Goal: Check status: Check status

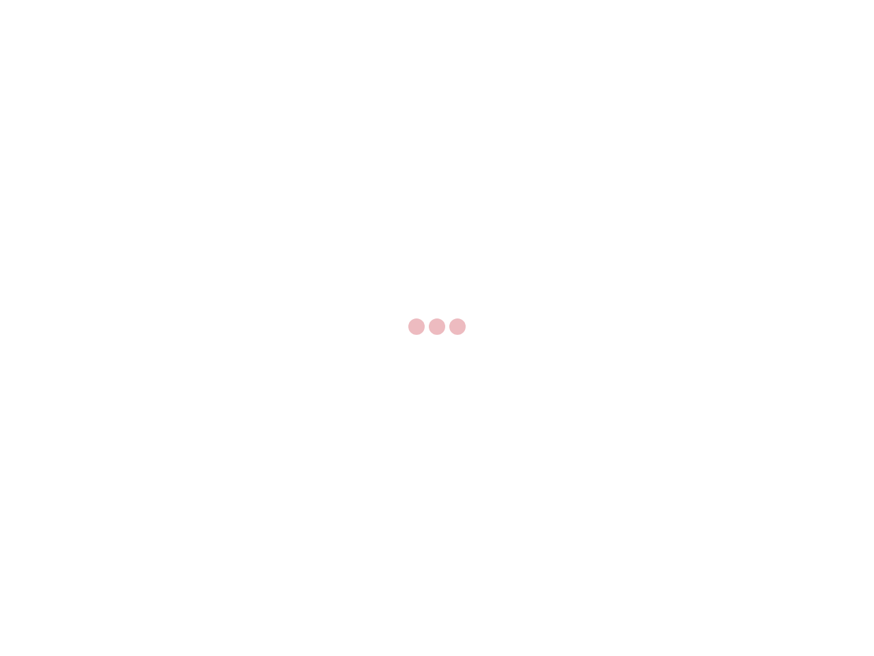
select select "US"
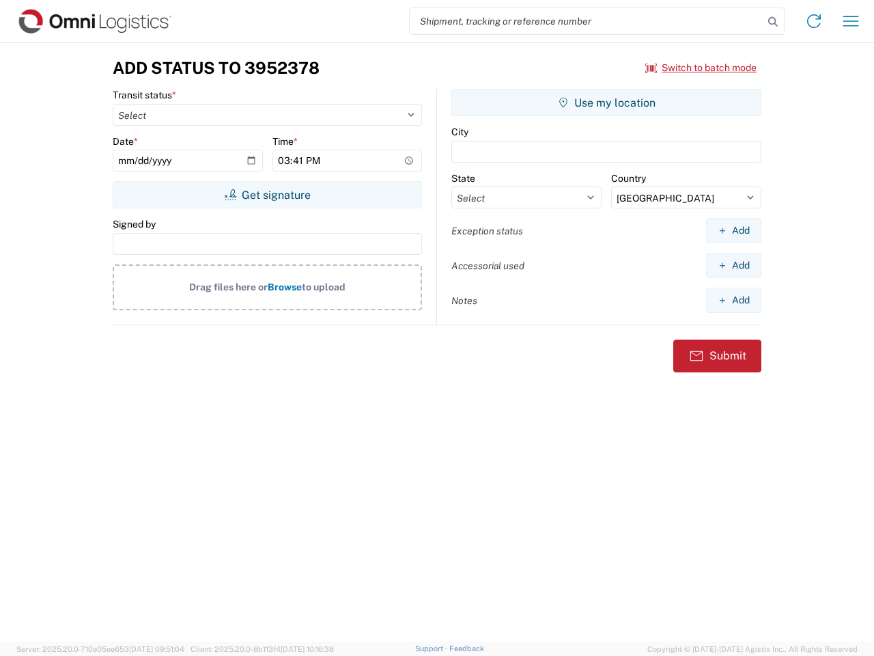
click at [587, 21] on input "search" at bounding box center [587, 21] width 354 height 26
click at [773, 22] on icon at bounding box center [773, 21] width 19 height 19
click at [814, 21] on icon at bounding box center [814, 21] width 22 height 22
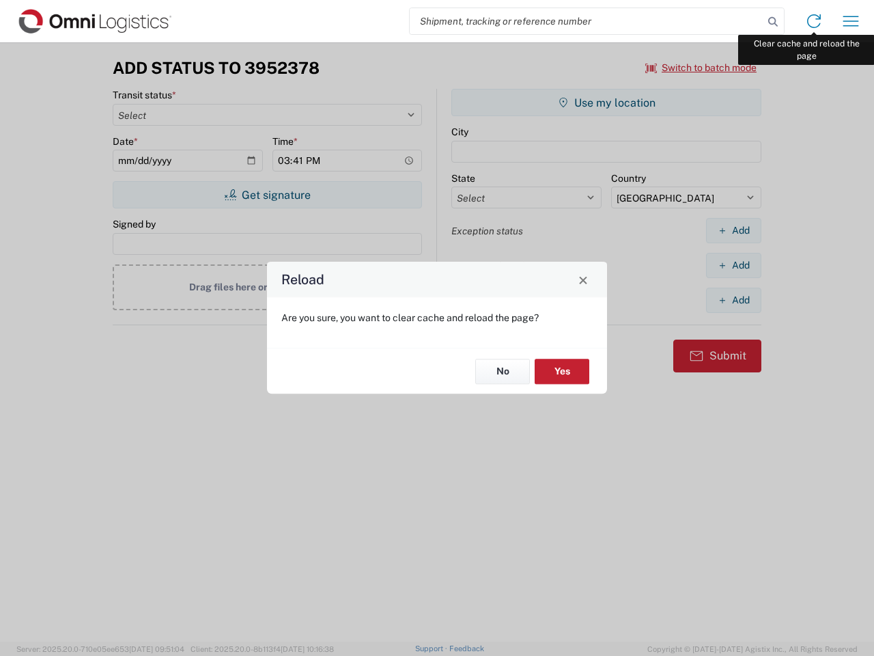
click at [851, 21] on div "Reload Are you sure, you want to clear cache and reload the page? No Yes" at bounding box center [437, 328] width 874 height 656
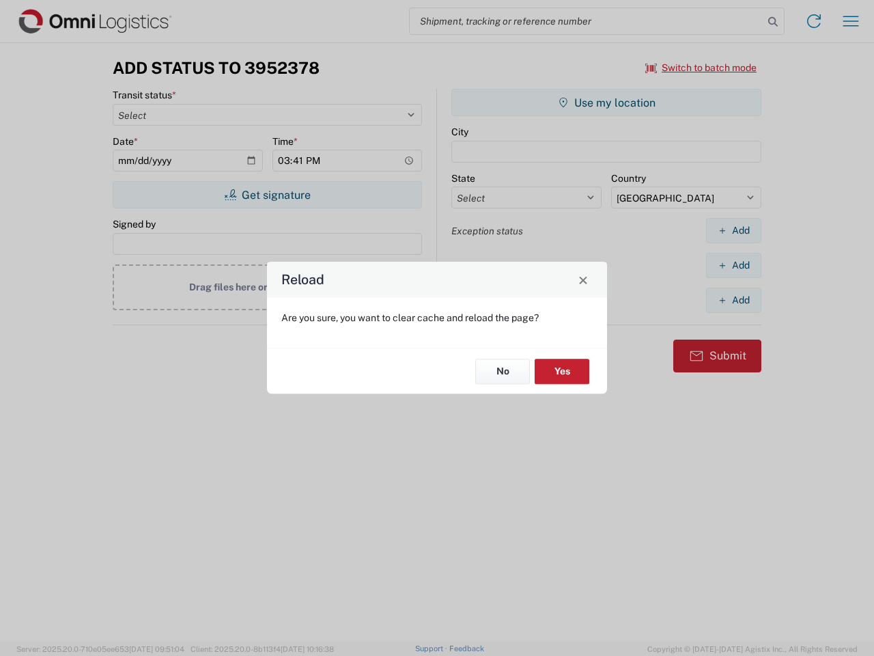
click at [702, 68] on div "Reload Are you sure, you want to clear cache and reload the page? No Yes" at bounding box center [437, 328] width 874 height 656
click at [267, 195] on div "Reload Are you sure, you want to clear cache and reload the page? No Yes" at bounding box center [437, 328] width 874 height 656
click at [607, 102] on div "Reload Are you sure, you want to clear cache and reload the page? No Yes" at bounding box center [437, 328] width 874 height 656
click at [734, 230] on div "Reload Are you sure, you want to clear cache and reload the page? No Yes" at bounding box center [437, 328] width 874 height 656
click at [734, 265] on div "Reload Are you sure, you want to clear cache and reload the page? No Yes" at bounding box center [437, 328] width 874 height 656
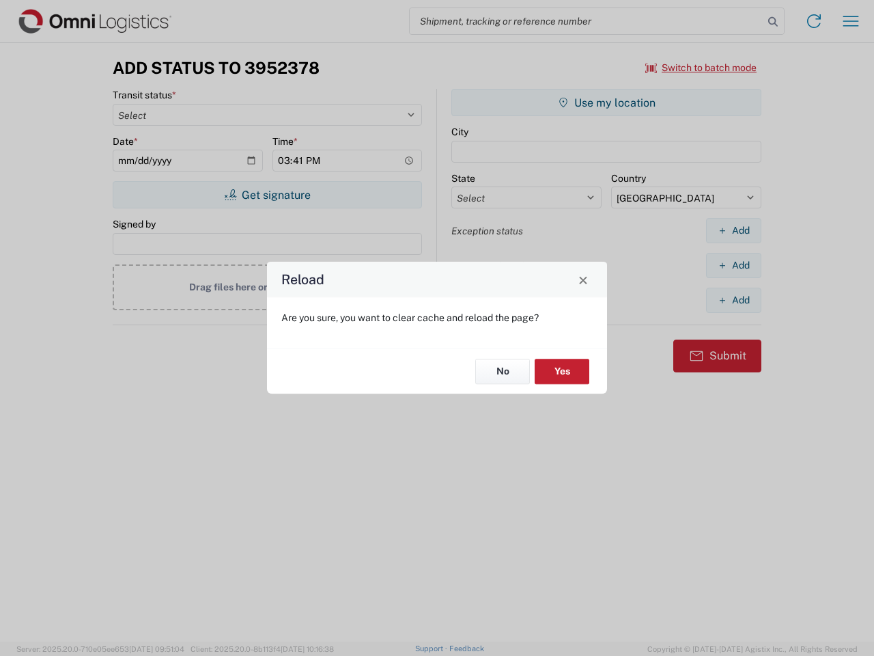
click at [734, 300] on div "Reload Are you sure, you want to clear cache and reload the page? No Yes" at bounding box center [437, 328] width 874 height 656
